Goal: Find specific page/section: Find specific page/section

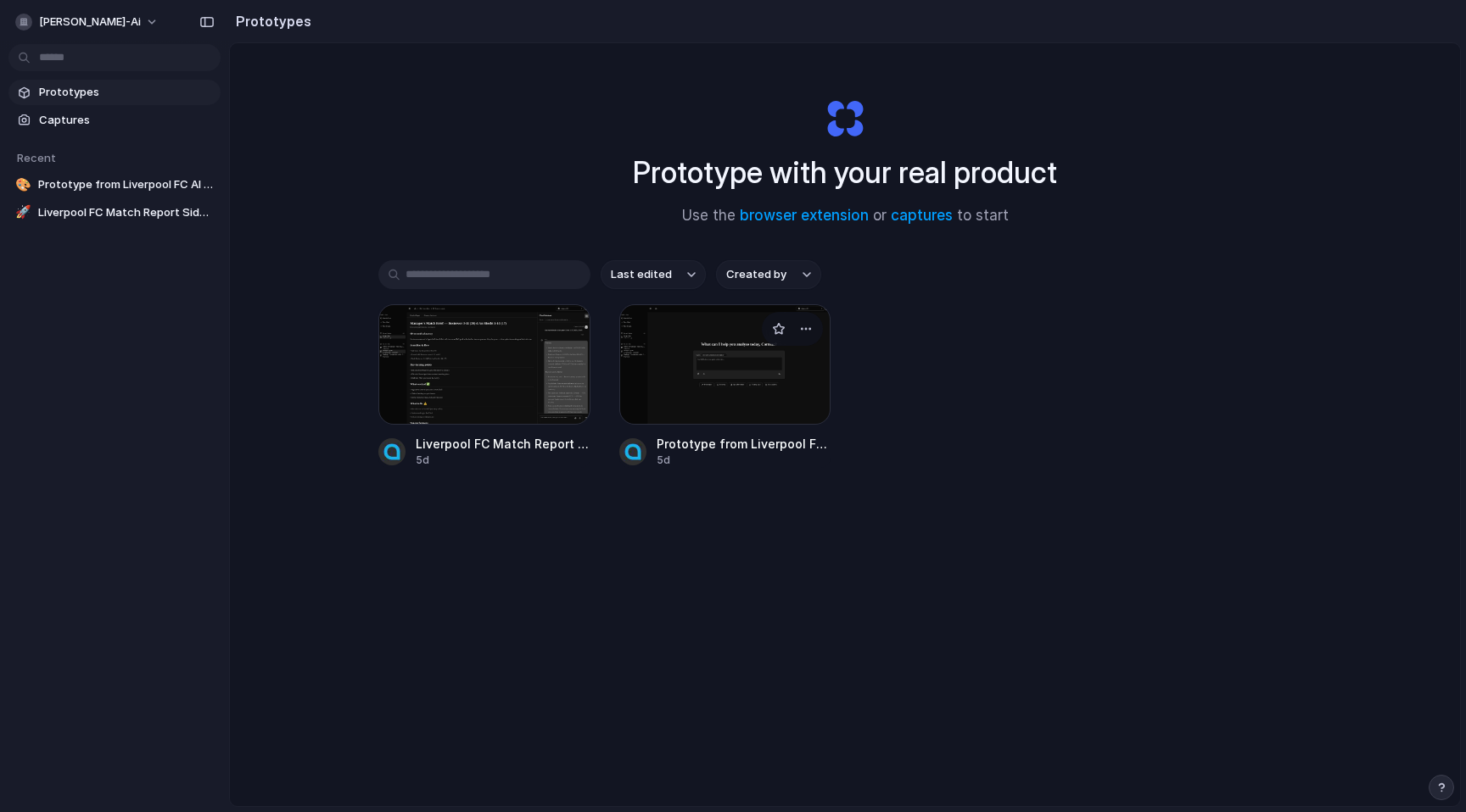
click at [756, 362] on div at bounding box center [725, 364] width 212 height 121
